Goal: Task Accomplishment & Management: Use online tool/utility

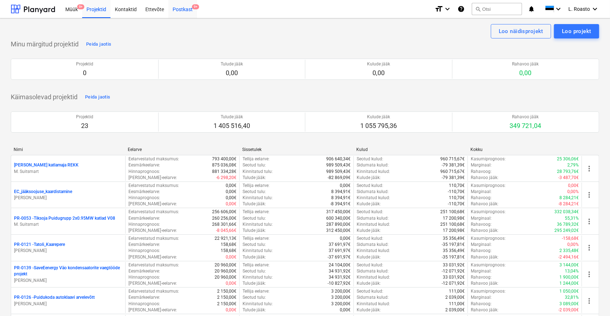
click at [178, 10] on div "Postkast 9+" at bounding box center [182, 9] width 29 height 18
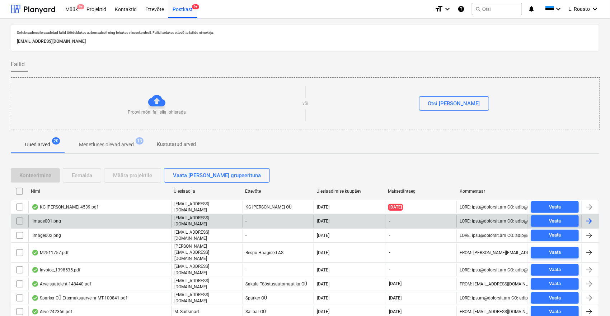
click at [17, 218] on input "checkbox" at bounding box center [19, 220] width 11 height 11
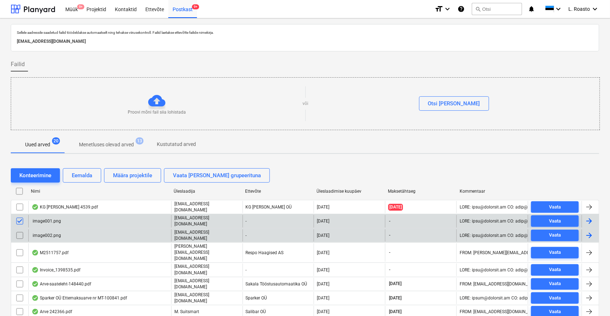
click at [18, 234] on input "checkbox" at bounding box center [19, 234] width 11 height 11
click at [84, 172] on div "Eemalda" at bounding box center [82, 175] width 20 height 9
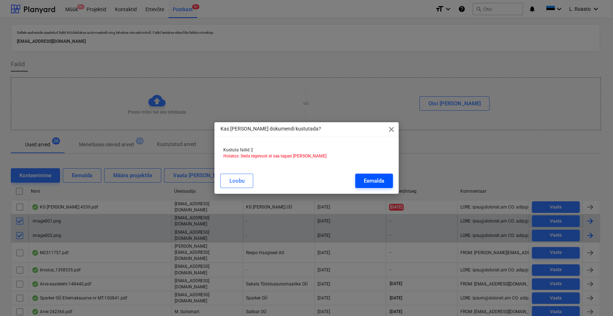
drag, startPoint x: 363, startPoint y: 180, endPoint x: 379, endPoint y: 180, distance: 16.5
click at [364, 180] on div "Eemalda" at bounding box center [374, 180] width 20 height 9
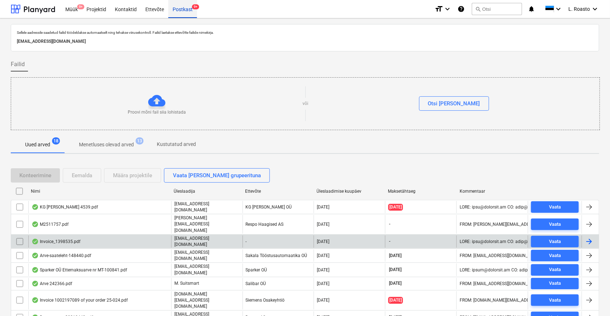
click at [100, 12] on div "Projektid" at bounding box center [96, 9] width 28 height 18
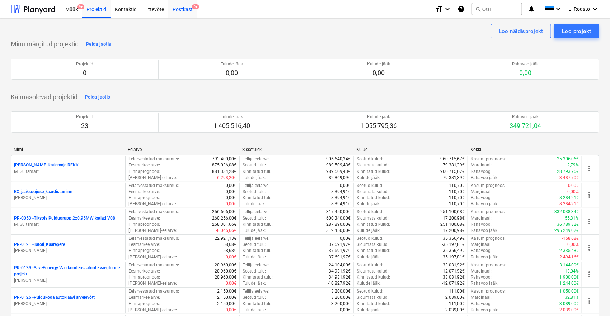
click at [186, 9] on div "Postkast 9+" at bounding box center [182, 9] width 29 height 18
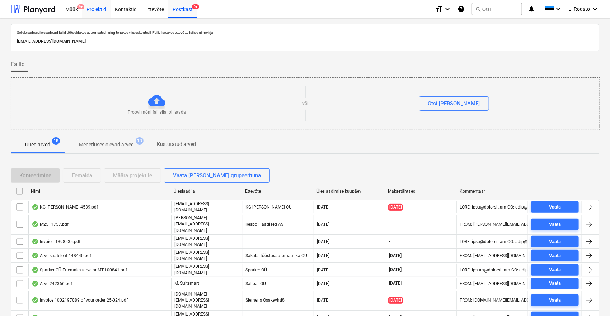
click at [95, 9] on div "Projektid" at bounding box center [96, 9] width 28 height 18
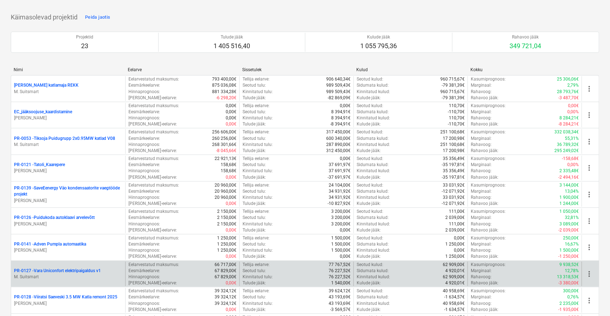
scroll to position [159, 0]
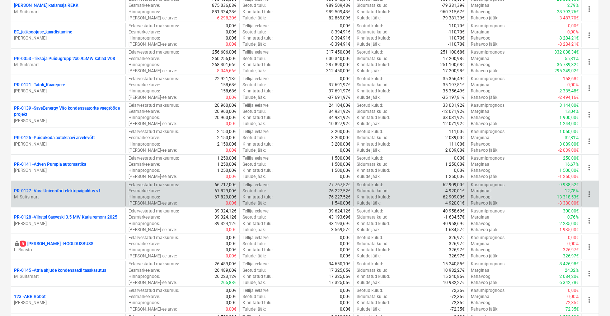
click at [76, 188] on p "PR-0127 - Vara Uniconfort elektripaigaldus v1" at bounding box center [57, 191] width 87 height 6
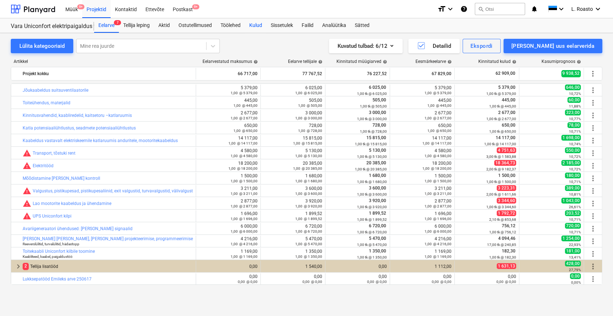
click at [260, 23] on div "Kulud" at bounding box center [256, 25] width 22 height 14
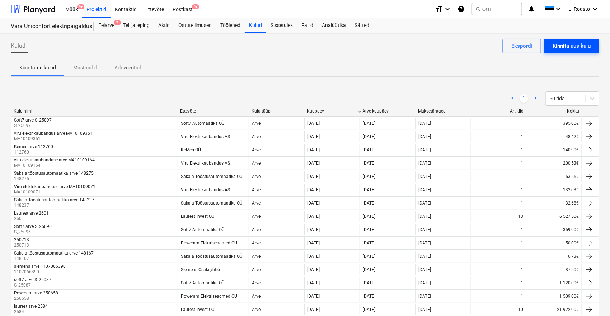
click at [573, 45] on div "Kinnita uus kulu" at bounding box center [572, 45] width 38 height 9
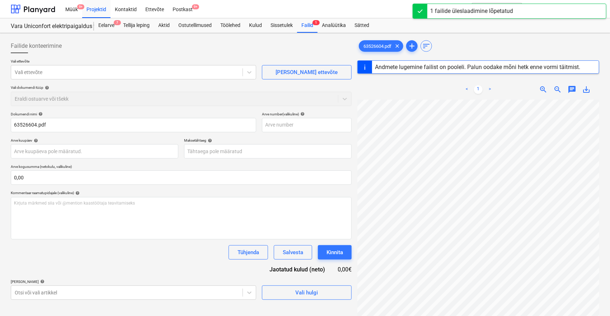
type input "63526604"
type input "[DATE]"
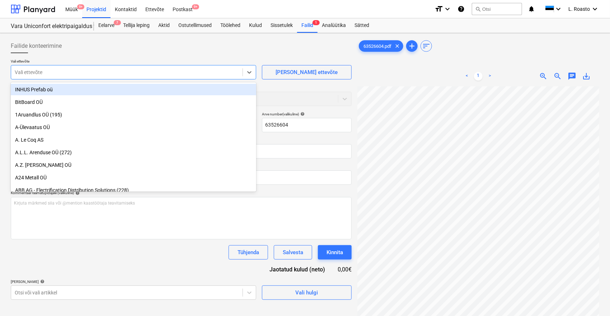
click at [75, 65] on div "Vali ettevõte" at bounding box center [134, 72] width 246 height 14
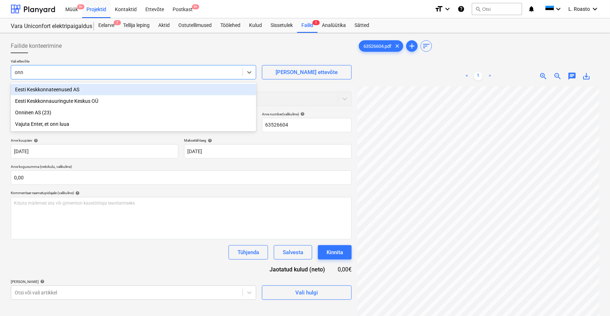
type input "onni"
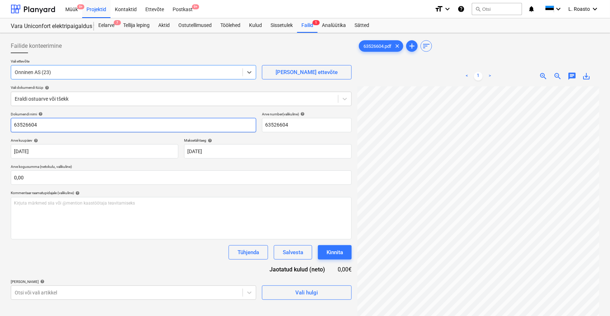
click at [11, 126] on input "63526604" at bounding box center [134, 125] width 246 height 14
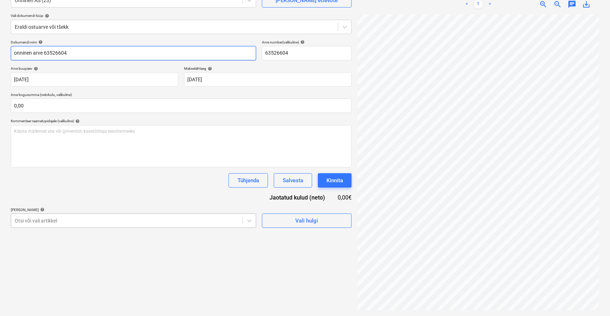
type input "onninen arve 63526604"
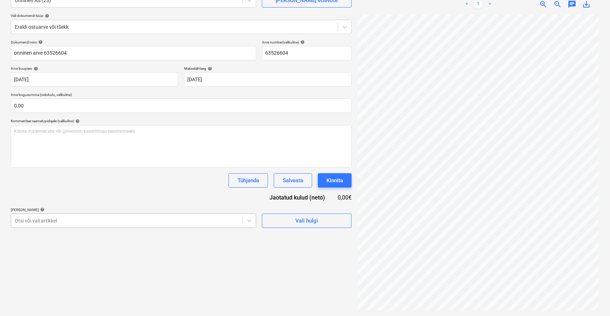
click at [180, 215] on body "Müük 9+ Projektid Kontaktid Ettevõte Postkast 9+ format_size keyboard_arrow_dow…" at bounding box center [305, 86] width 610 height 316
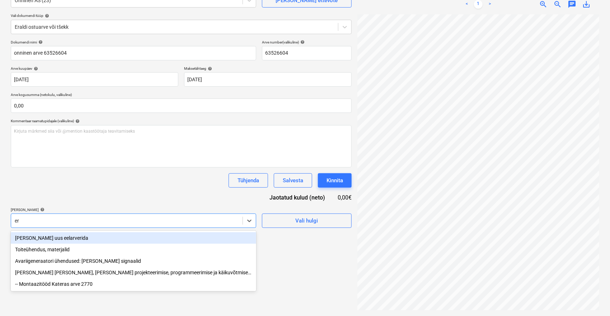
type input "era"
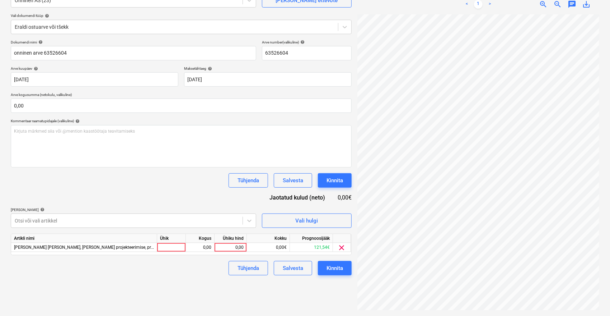
click at [179, 194] on div "Dokumendi nimi help onninen arve 63526604 Arve number (valikuline) help 6352660…" at bounding box center [181, 157] width 341 height 235
click at [238, 246] on div "0,00" at bounding box center [231, 247] width 26 height 9
type input "12,62"
click at [219, 279] on div "Failide konteerimine Vali ettevõte Onninen AS (23) [PERSON_NAME] uus ettevõte V…" at bounding box center [181, 138] width 347 height 349
click at [333, 267] on div "Kinnita" at bounding box center [335, 267] width 17 height 9
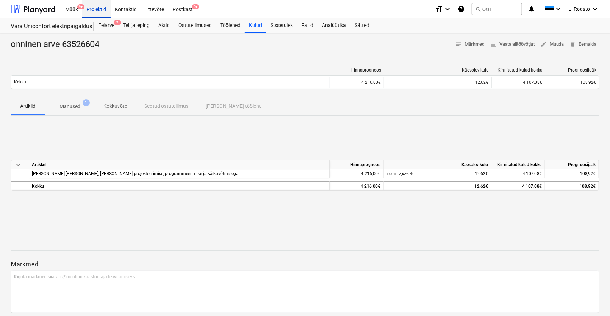
click at [97, 9] on div "Projektid" at bounding box center [96, 9] width 28 height 18
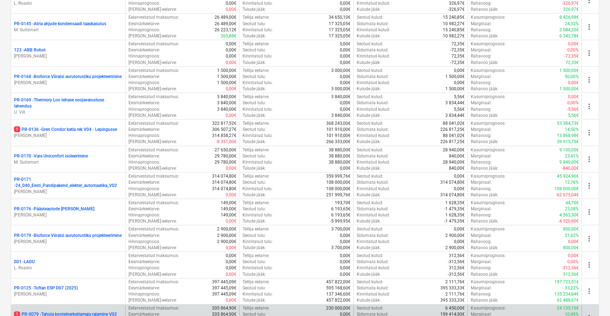
scroll to position [558, 0]
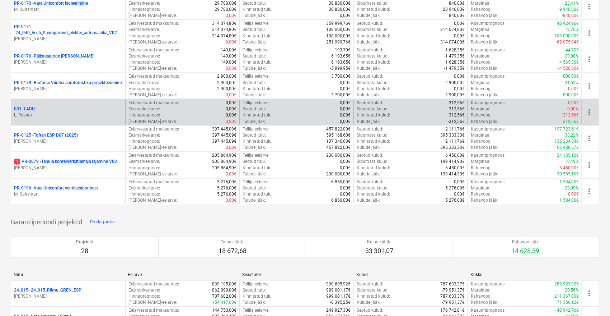
click at [36, 108] on div "001 - LADU" at bounding box center [68, 109] width 108 height 6
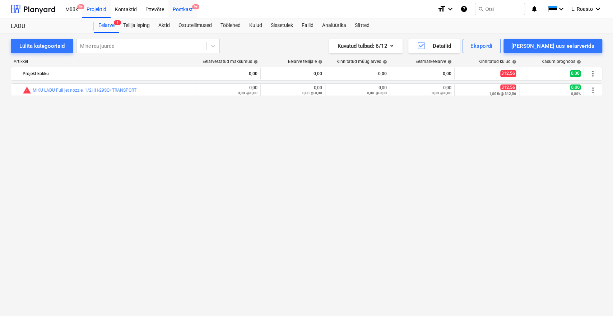
drag, startPoint x: 179, startPoint y: 5, endPoint x: 171, endPoint y: 4, distance: 8.0
click at [179, 5] on div "Postkast 9+" at bounding box center [182, 9] width 29 height 18
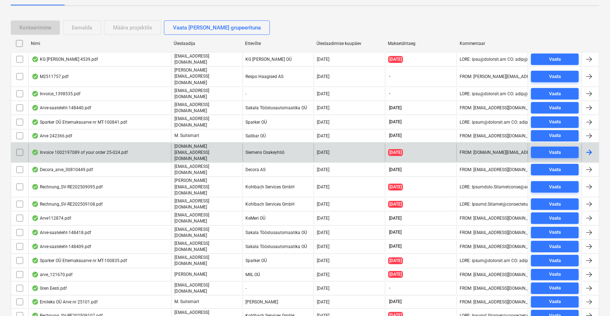
scroll to position [148, 0]
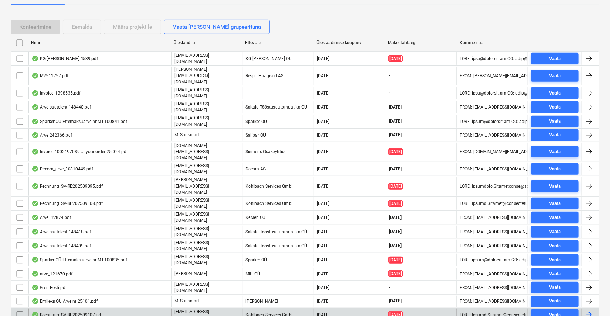
click at [90, 312] on div "Rechnung_SV-RE202509107.pdf" at bounding box center [67, 315] width 71 height 6
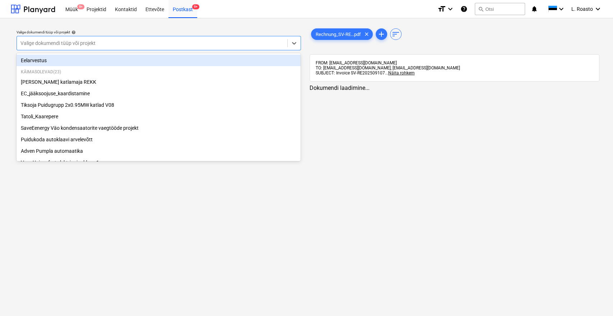
click at [157, 45] on div at bounding box center [151, 42] width 263 height 7
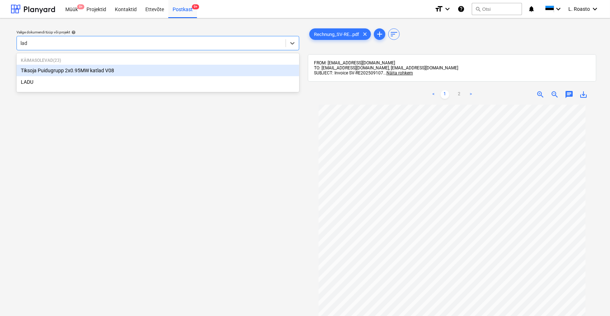
type input "ladu"
click at [112, 74] on div "LADU" at bounding box center [158, 70] width 283 height 11
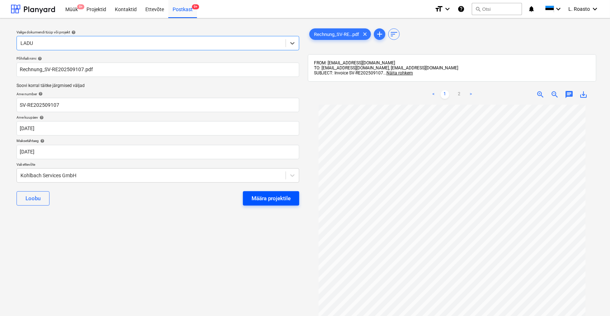
click at [285, 198] on div "Määra projektile" at bounding box center [271, 198] width 39 height 9
